Goal: Check status: Check status

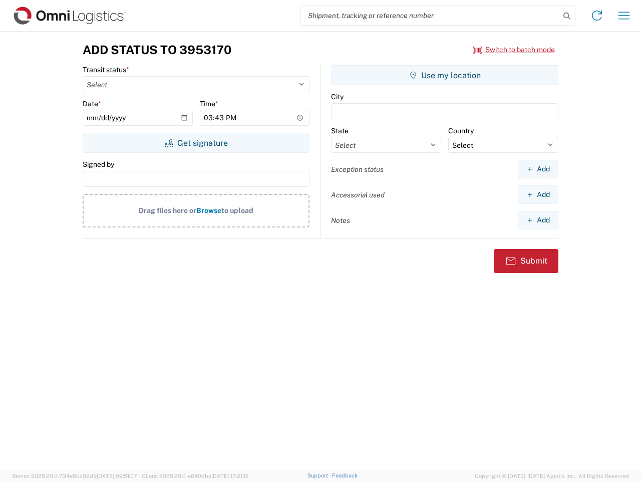
click at [430, 16] on input "search" at bounding box center [429, 15] width 259 height 19
click at [567, 16] on icon at bounding box center [567, 16] width 14 height 14
click at [597, 16] on icon at bounding box center [597, 16] width 16 height 16
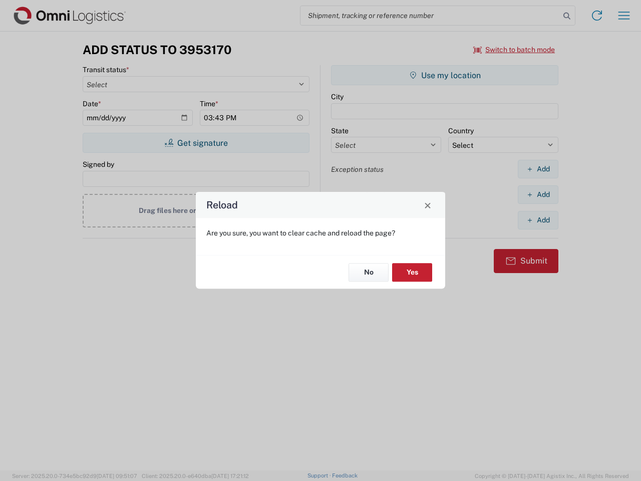
click at [624, 16] on div "Reload Are you sure, you want to clear cache and reload the page? No Yes" at bounding box center [320, 240] width 641 height 481
click at [514, 50] on div "Reload Are you sure, you want to clear cache and reload the page? No Yes" at bounding box center [320, 240] width 641 height 481
click at [196, 143] on div "Reload Are you sure, you want to clear cache and reload the page? No Yes" at bounding box center [320, 240] width 641 height 481
click at [445, 75] on div "Reload Are you sure, you want to clear cache and reload the page? No Yes" at bounding box center [320, 240] width 641 height 481
click at [538, 169] on div "Reload Are you sure, you want to clear cache and reload the page? No Yes" at bounding box center [320, 240] width 641 height 481
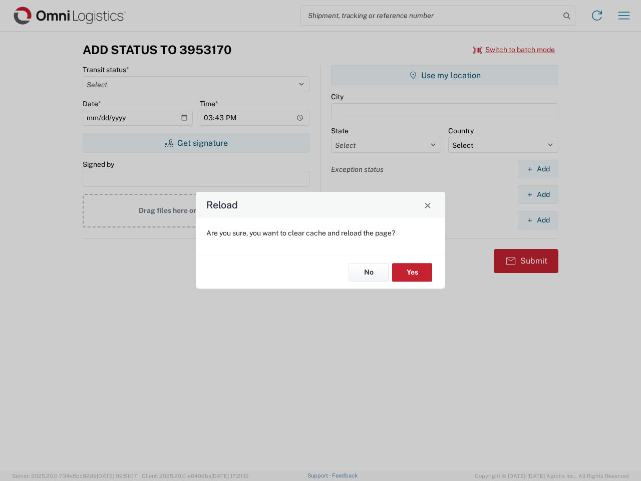
click at [538, 194] on div "Reload Are you sure, you want to clear cache and reload the page? No Yes" at bounding box center [320, 240] width 641 height 481
click at [538, 220] on div "Reload Are you sure, you want to clear cache and reload the page? No Yes" at bounding box center [320, 240] width 641 height 481
